Goal: Task Accomplishment & Management: Manage account settings

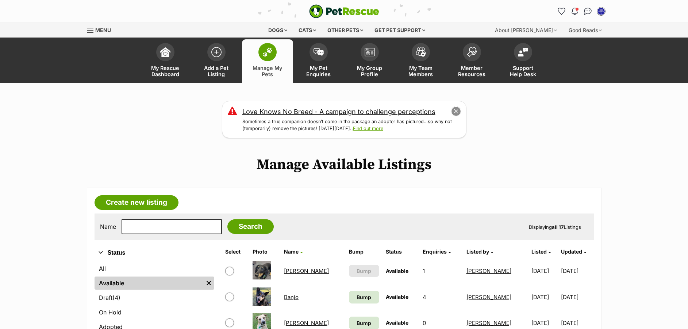
click at [457, 111] on button "close" at bounding box center [455, 112] width 10 height 10
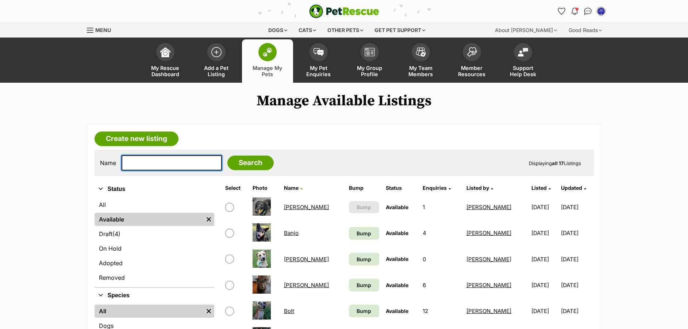
click at [137, 162] on input "text" at bounding box center [171, 162] width 100 height 15
type input "razy"
click at [238, 160] on input "Search" at bounding box center [250, 163] width 46 height 15
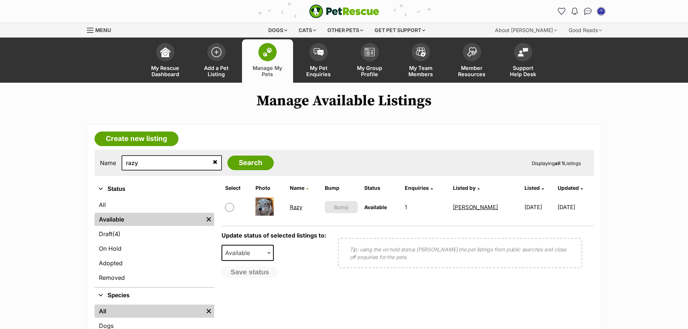
click at [296, 212] on td "Razy" at bounding box center [304, 207] width 34 height 25
click at [295, 207] on link "Razy" at bounding box center [296, 207] width 12 height 7
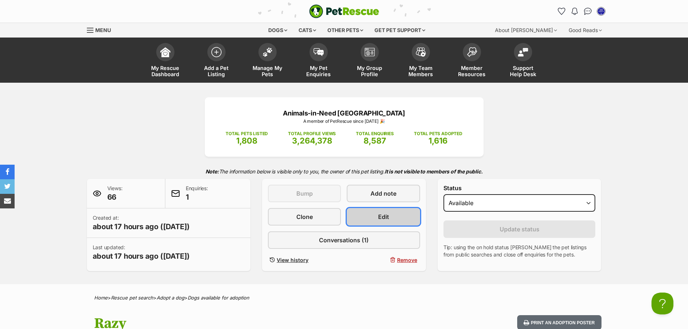
click at [406, 213] on link "Edit" at bounding box center [383, 217] width 73 height 18
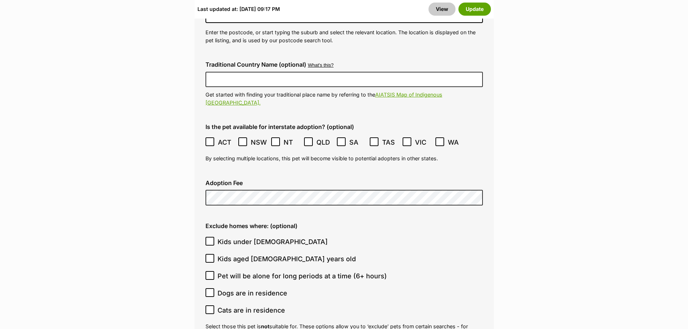
scroll to position [2287, 0]
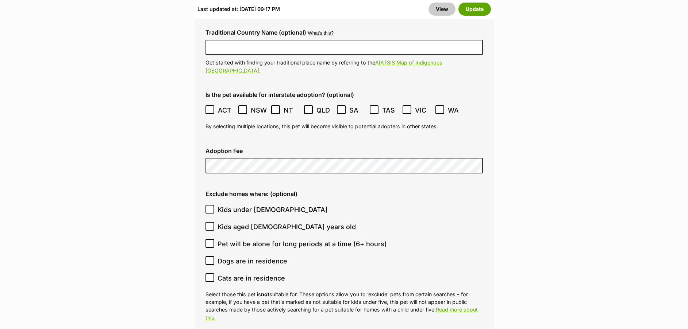
click at [210, 207] on icon at bounding box center [209, 209] width 5 height 5
click at [210, 205] on input "Kids under [DEMOGRAPHIC_DATA]" at bounding box center [209, 209] width 9 height 9
checkbox input "true"
click at [210, 224] on icon at bounding box center [209, 226] width 5 height 5
click at [210, 222] on input "Kids aged [DEMOGRAPHIC_DATA] years old" at bounding box center [209, 226] width 9 height 9
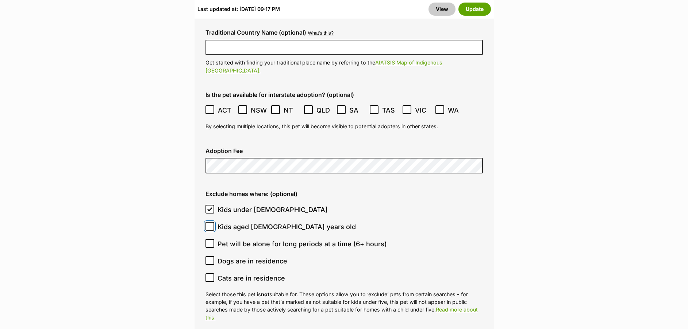
checkbox input "true"
click at [210, 276] on icon at bounding box center [210, 277] width 4 height 3
click at [210, 274] on input "Cats are in residence" at bounding box center [209, 278] width 9 height 9
checkbox input "true"
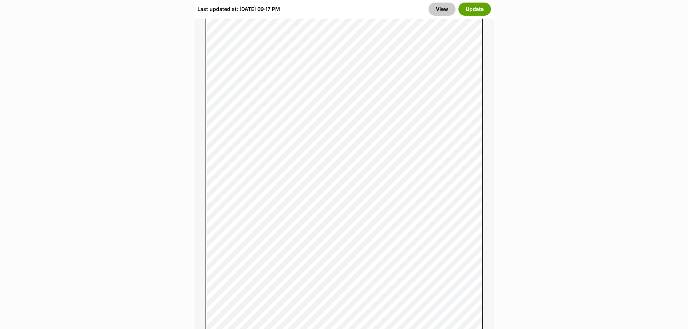
scroll to position [615, 0]
click at [475, 7] on button "Update" at bounding box center [474, 9] width 32 height 13
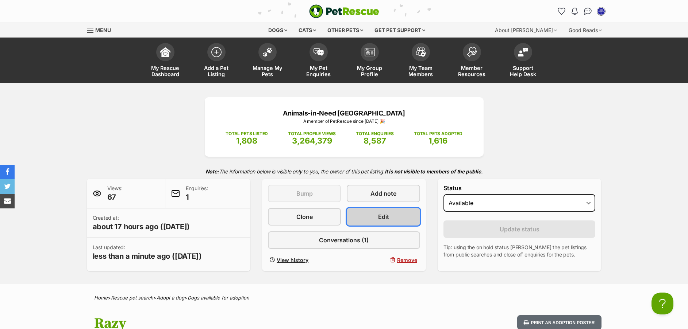
click at [390, 214] on link "Edit" at bounding box center [383, 217] width 73 height 18
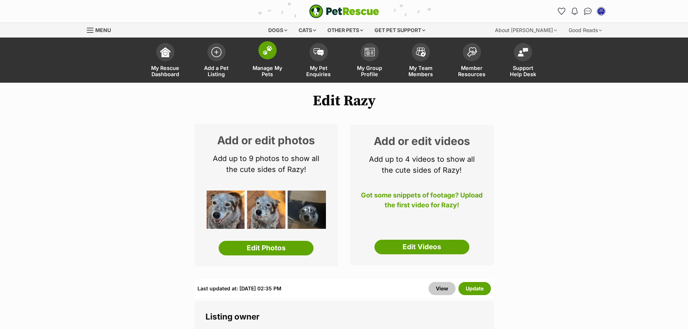
click at [272, 50] on img at bounding box center [267, 50] width 10 height 9
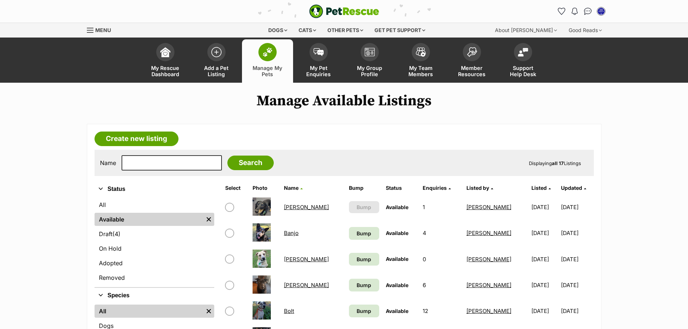
click at [296, 206] on link "[PERSON_NAME]" at bounding box center [306, 207] width 45 height 7
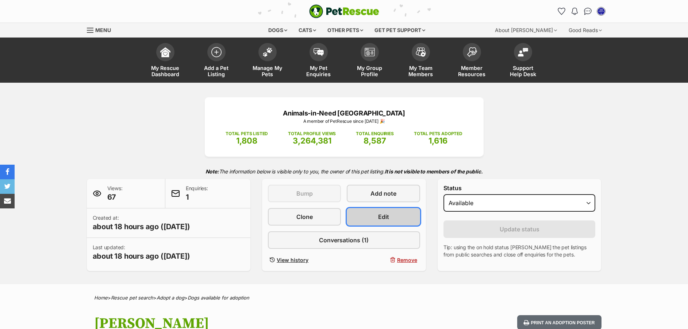
click at [391, 216] on link "Edit" at bounding box center [383, 217] width 73 height 18
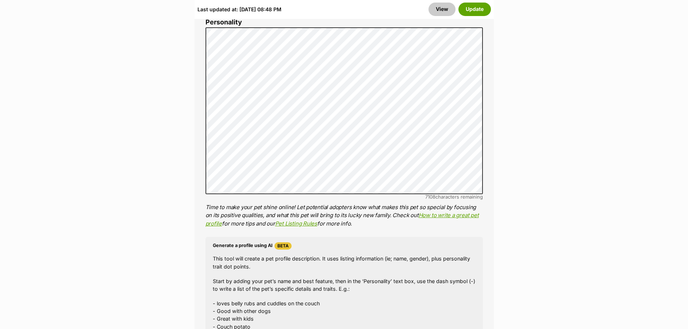
scroll to position [624, 0]
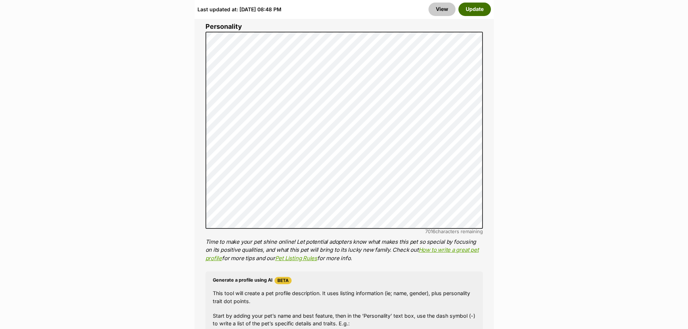
click at [473, 5] on button "Update" at bounding box center [474, 9] width 32 height 13
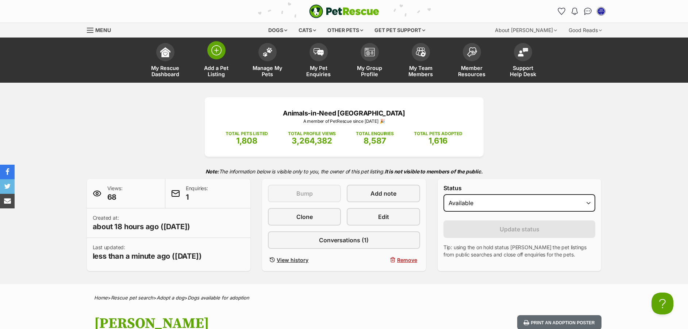
click at [208, 45] on link "Add a Pet Listing" at bounding box center [216, 60] width 51 height 43
